Goal: Download file/media

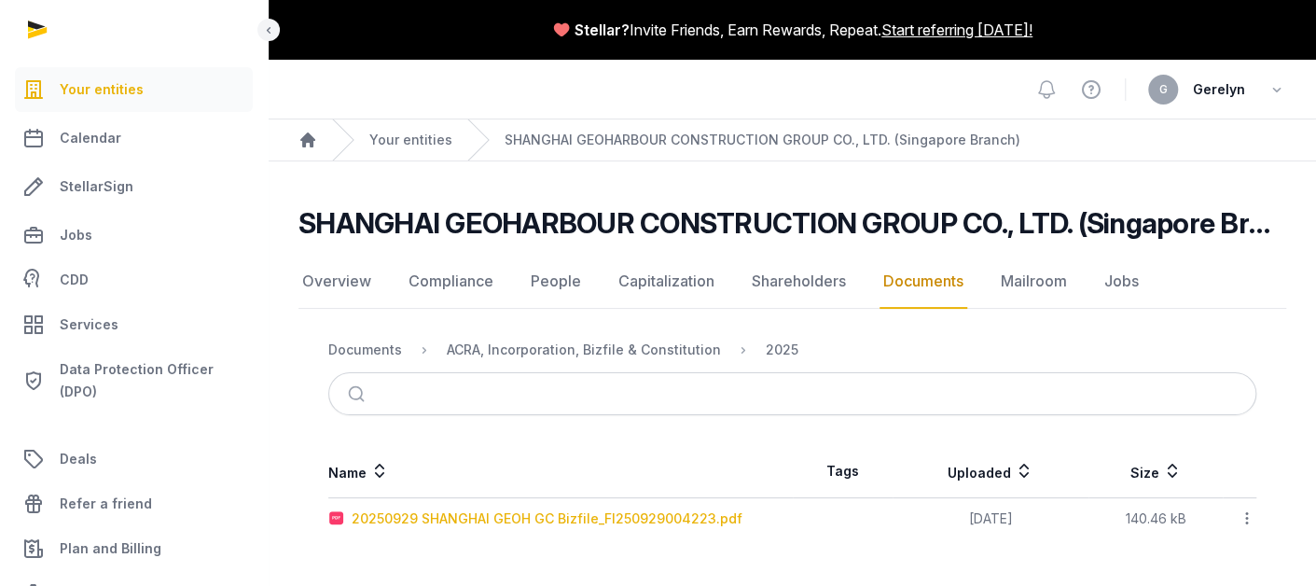
click at [602, 524] on div "20250929 SHANGHAI GEOH GC Bizfile_FI250929004223.pdf" at bounding box center [547, 518] width 391 height 19
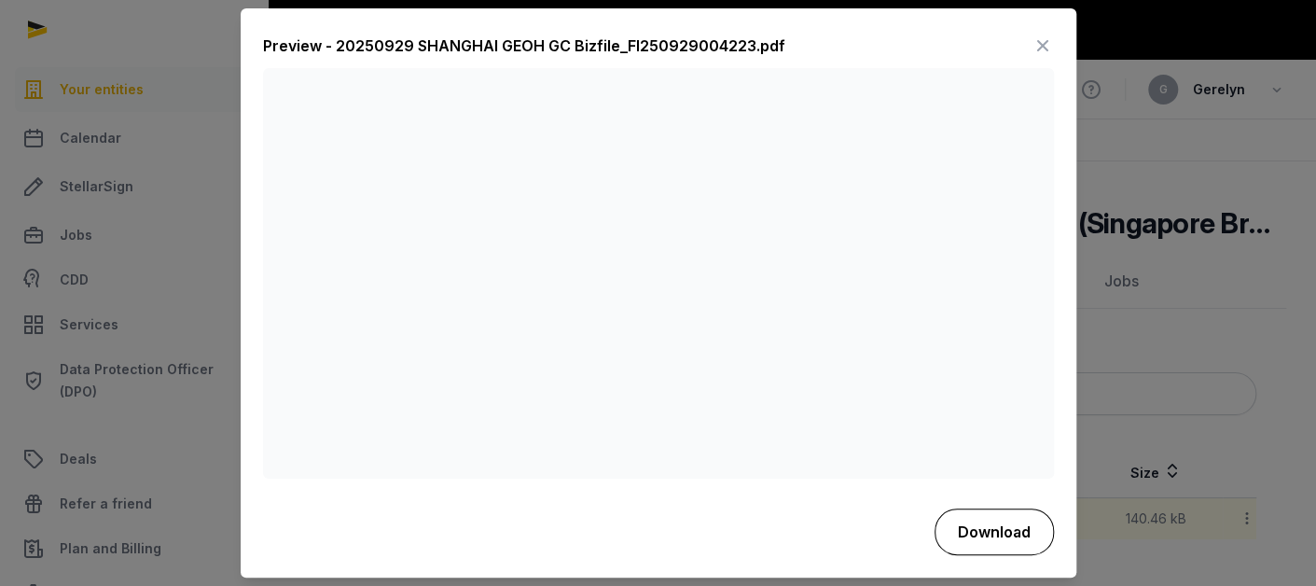
click at [992, 532] on button "Download" at bounding box center [994, 531] width 119 height 47
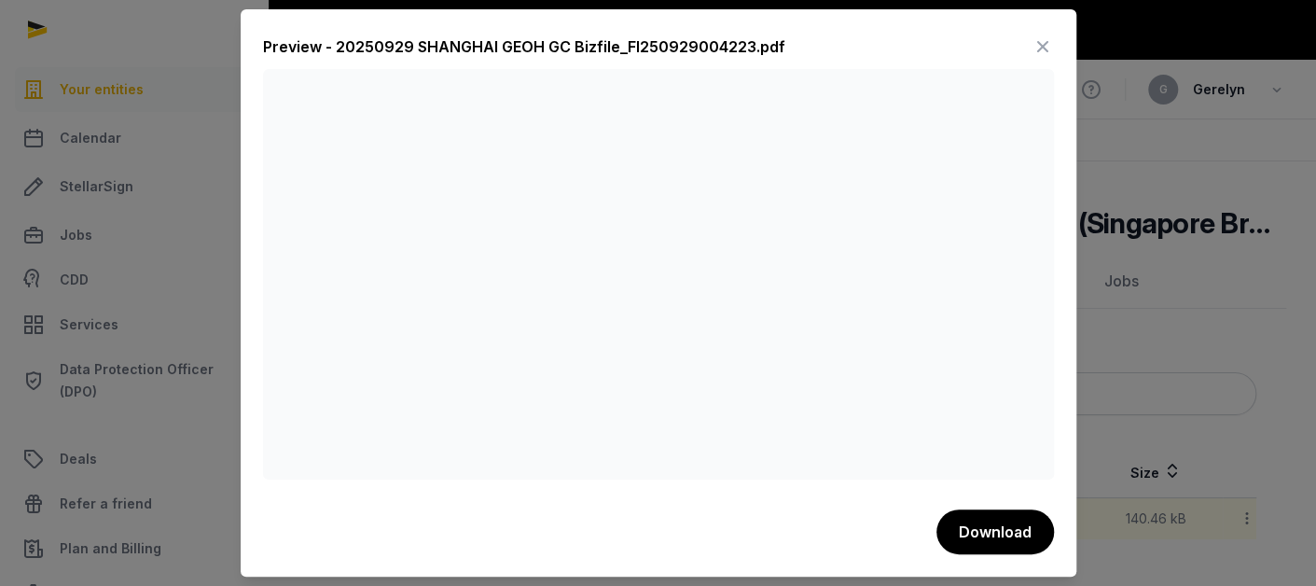
click at [1039, 46] on icon at bounding box center [1043, 47] width 22 height 30
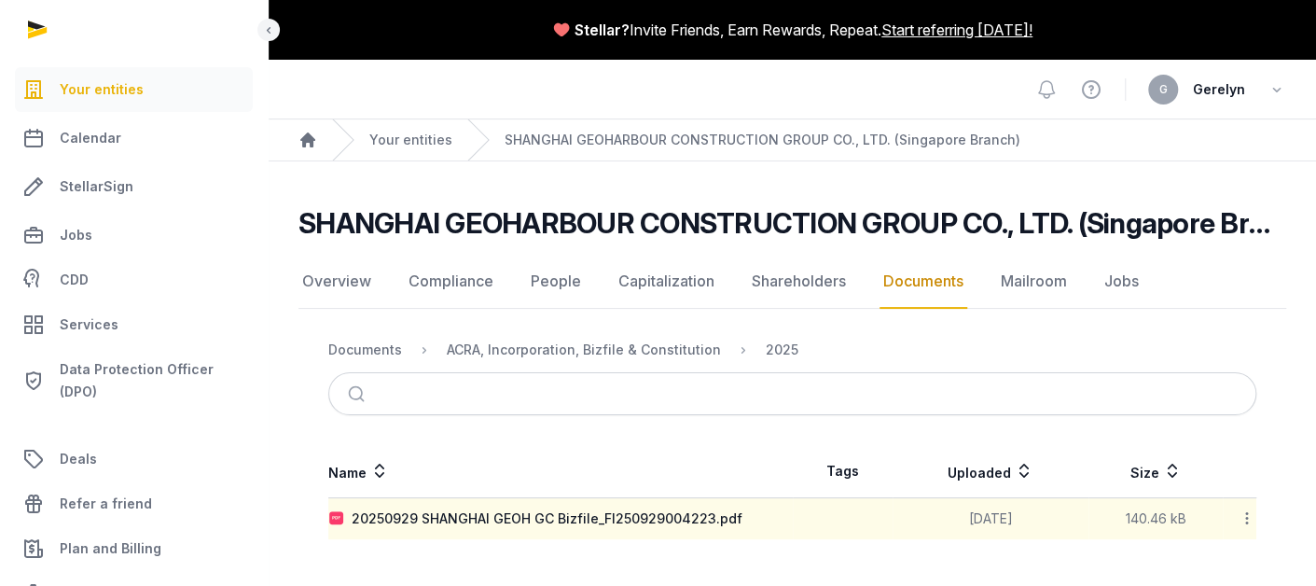
click at [131, 79] on span "Your entities" at bounding box center [102, 89] width 84 height 22
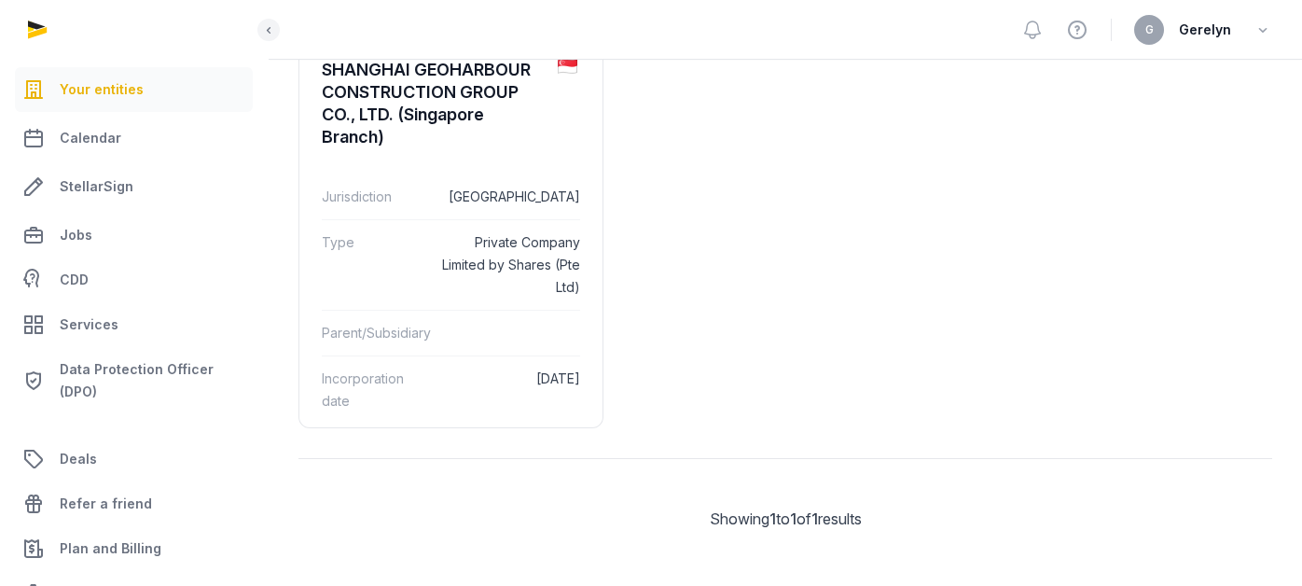
scroll to position [208, 0]
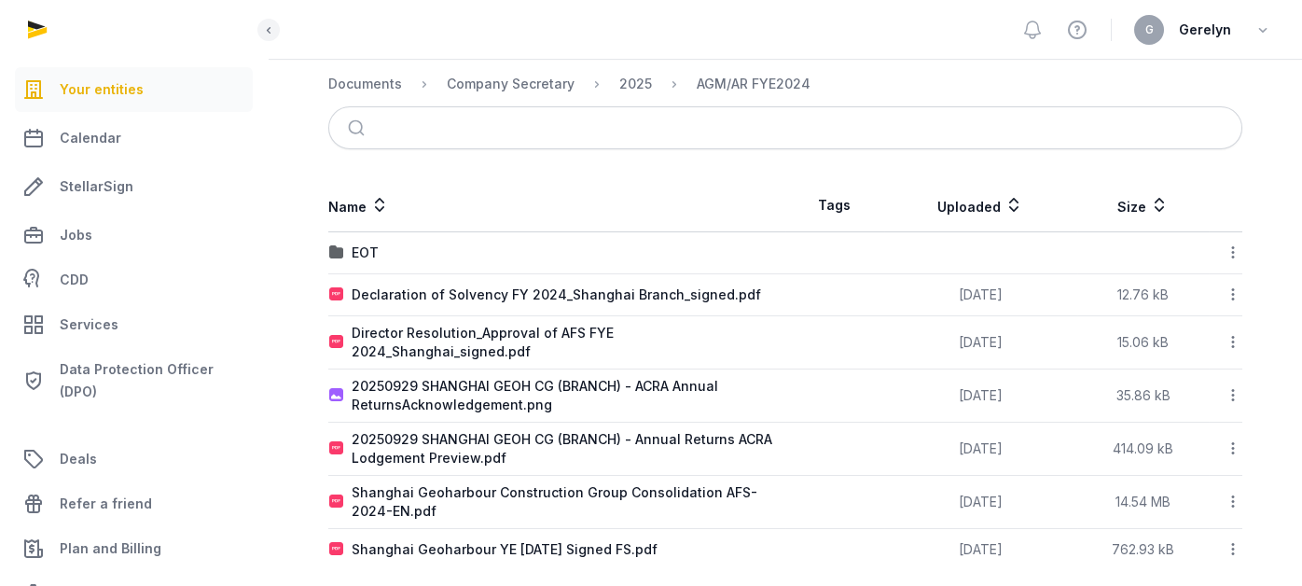
scroll to position [272, 0]
